Goal: Information Seeking & Learning: Learn about a topic

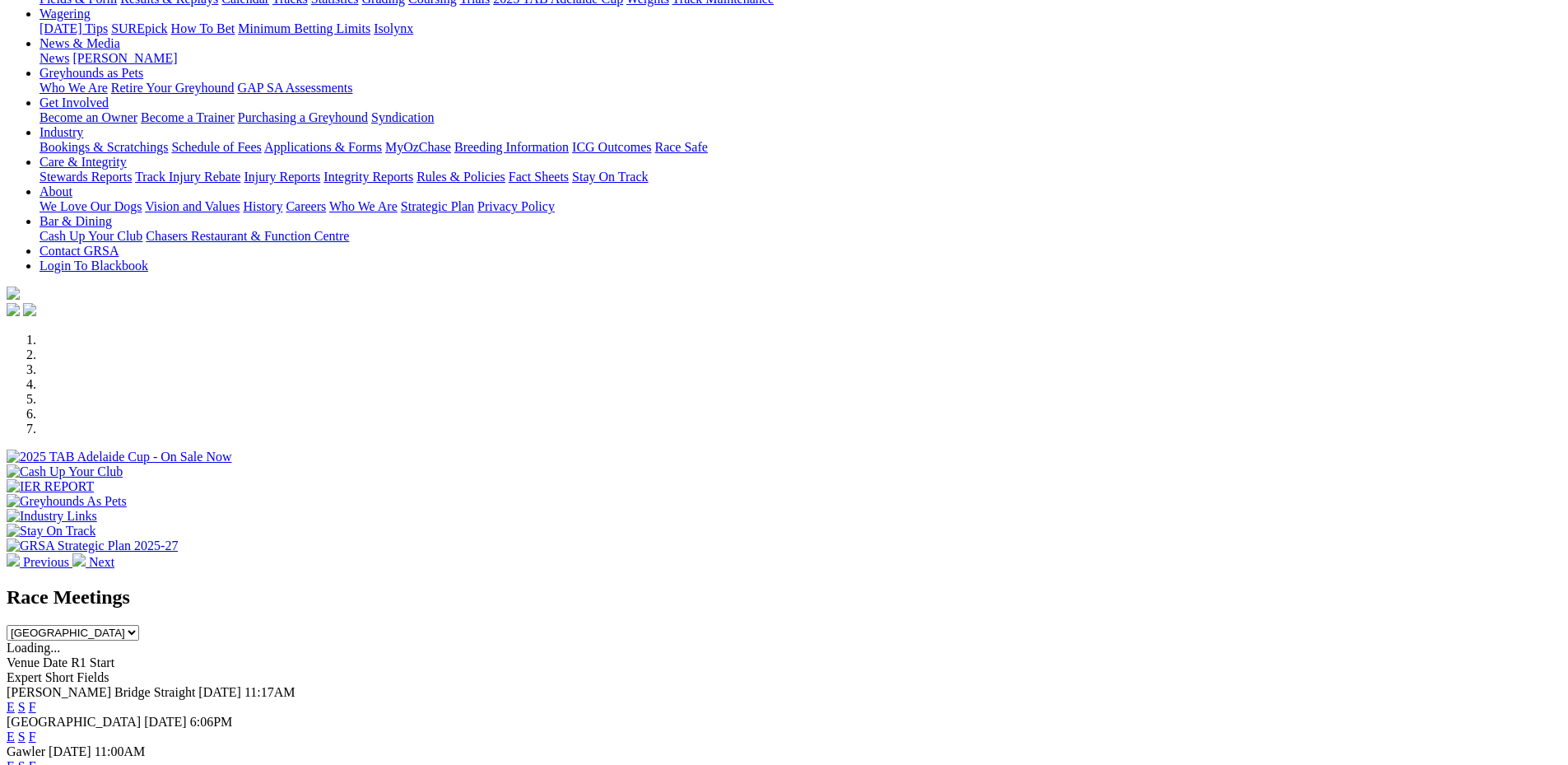
scroll to position [390, 0]
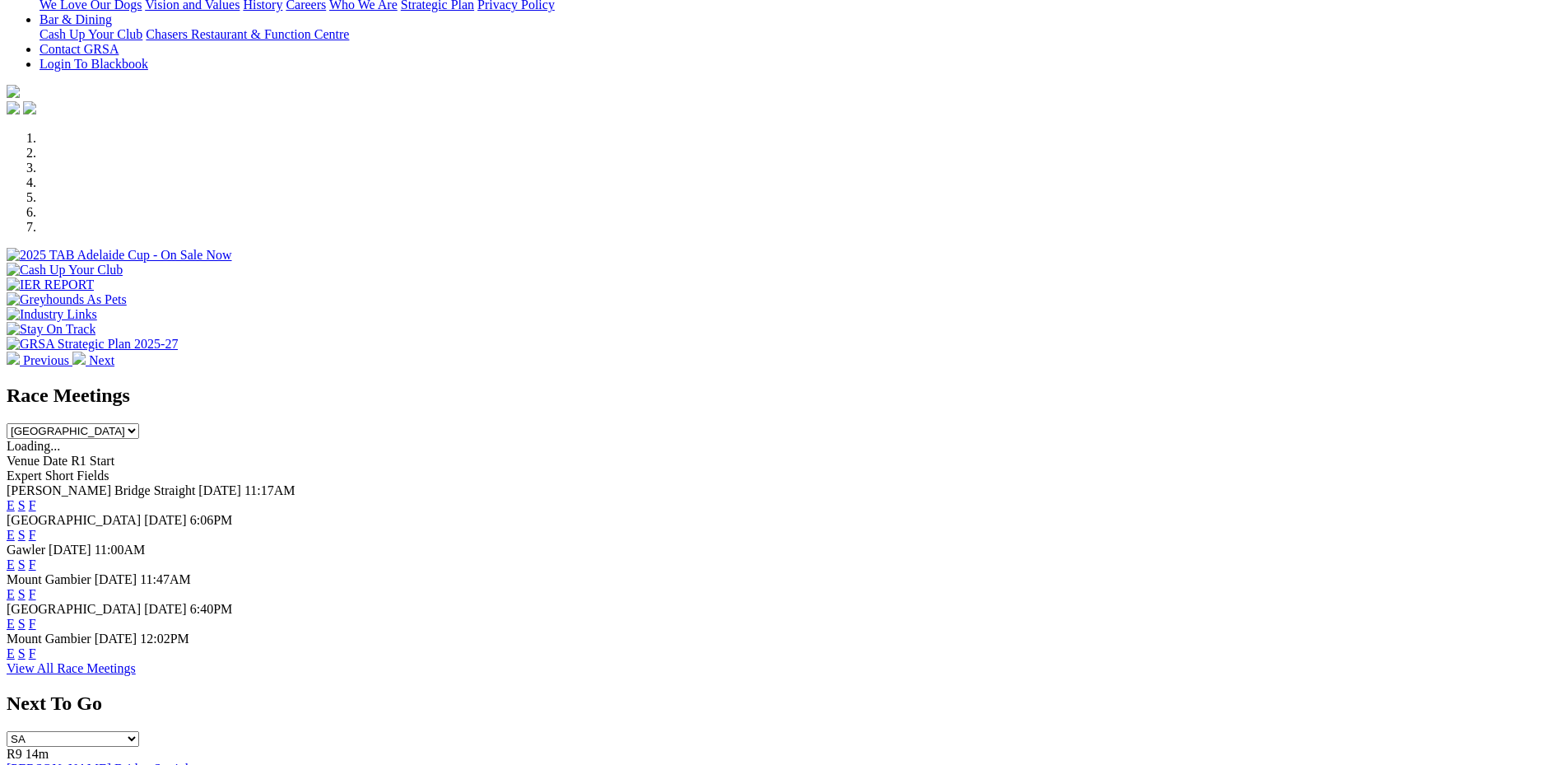
click at [15, 528] on link "E" at bounding box center [11, 535] width 8 height 14
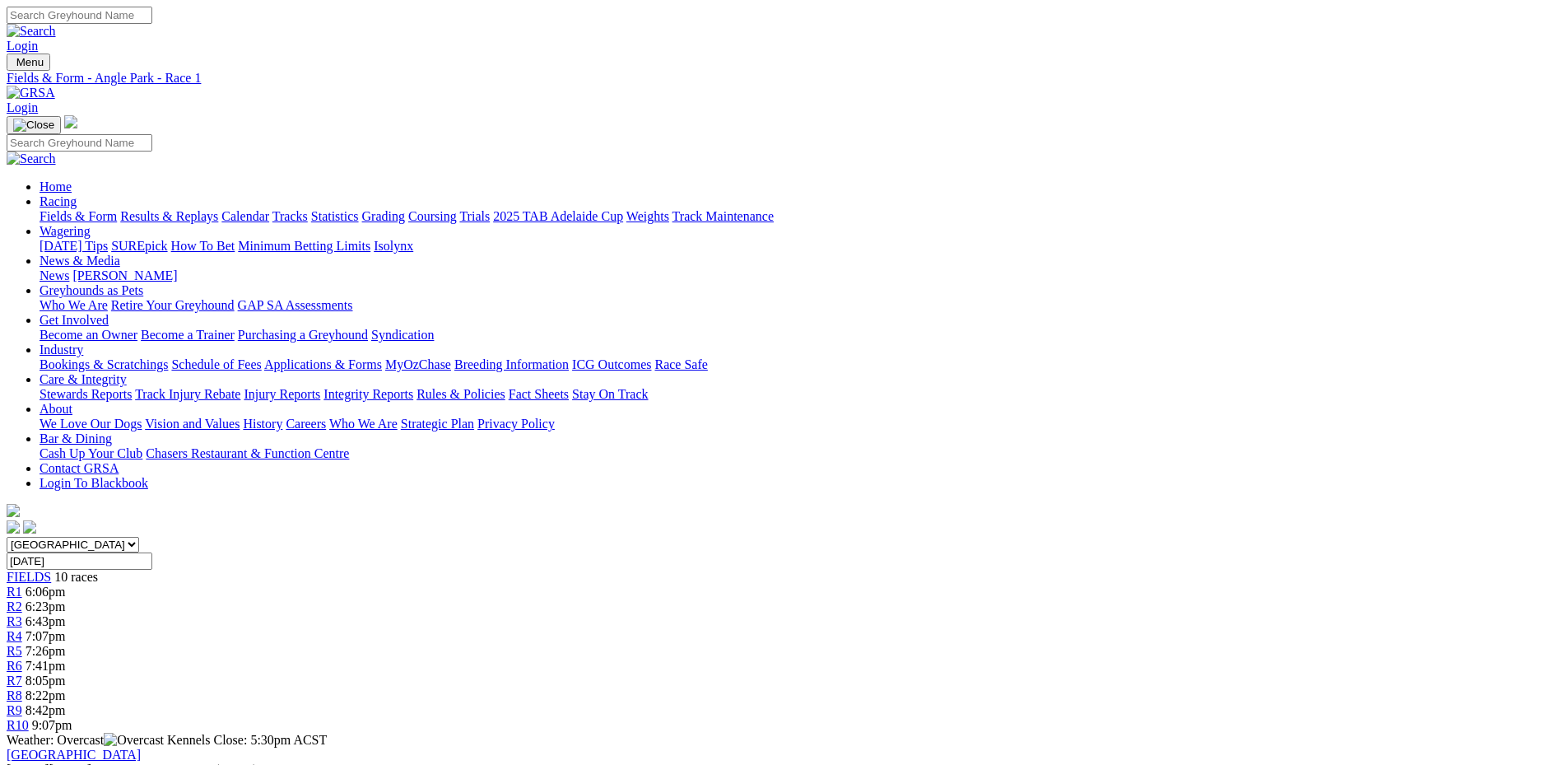
click at [66, 644] on span "7:26pm" at bounding box center [46, 651] width 40 height 14
click at [66, 659] on span "7:41pm" at bounding box center [46, 666] width 40 height 14
click at [66, 673] on span "8:05pm" at bounding box center [46, 680] width 40 height 14
click at [66, 688] on span "8:22pm" at bounding box center [46, 695] width 40 height 14
click at [520, 600] on div "R2 6:23pm" at bounding box center [784, 607] width 1555 height 15
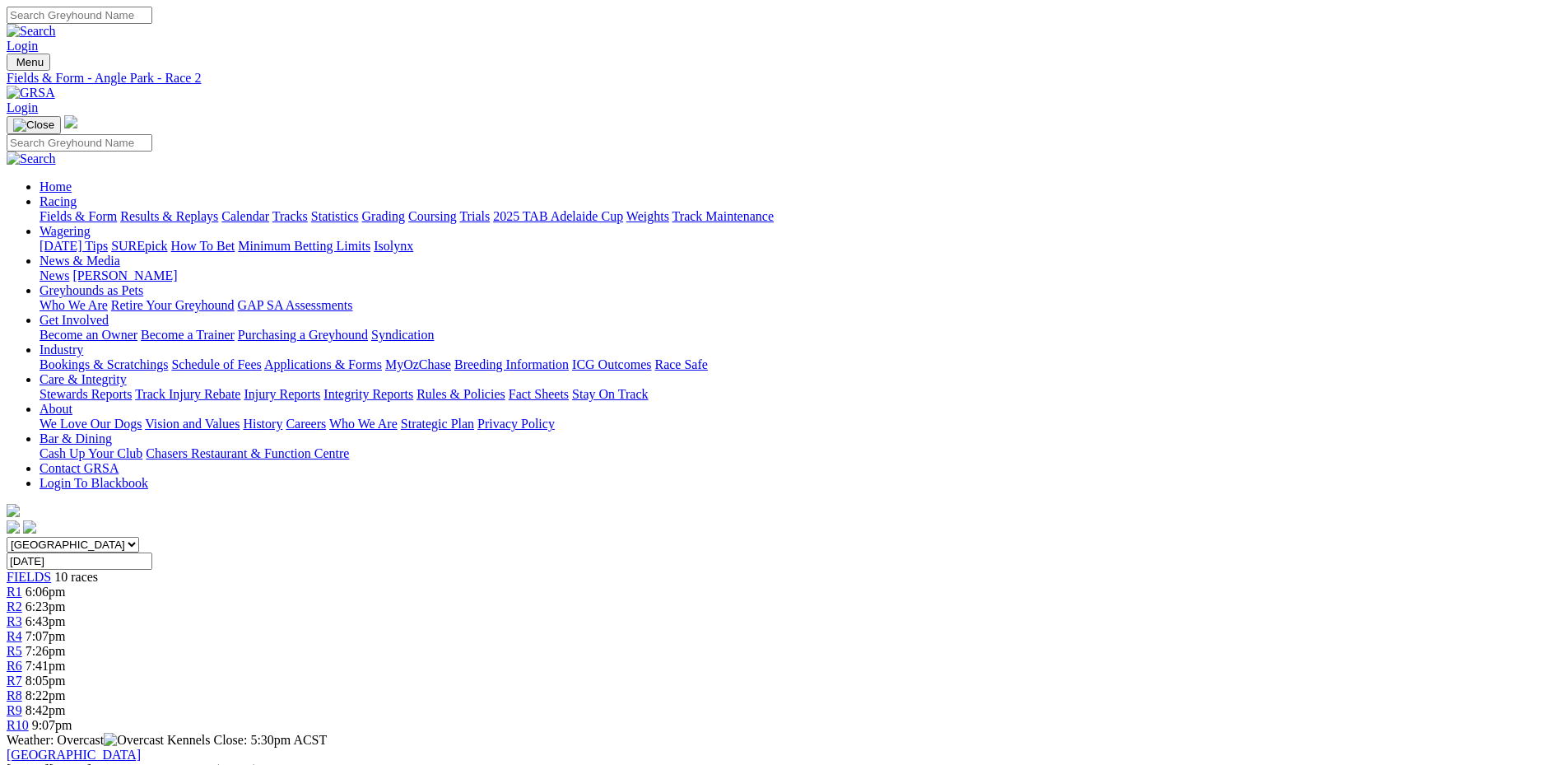
click at [66, 614] on span "6:43pm" at bounding box center [46, 621] width 40 height 14
